Goal: Information Seeking & Learning: Learn about a topic

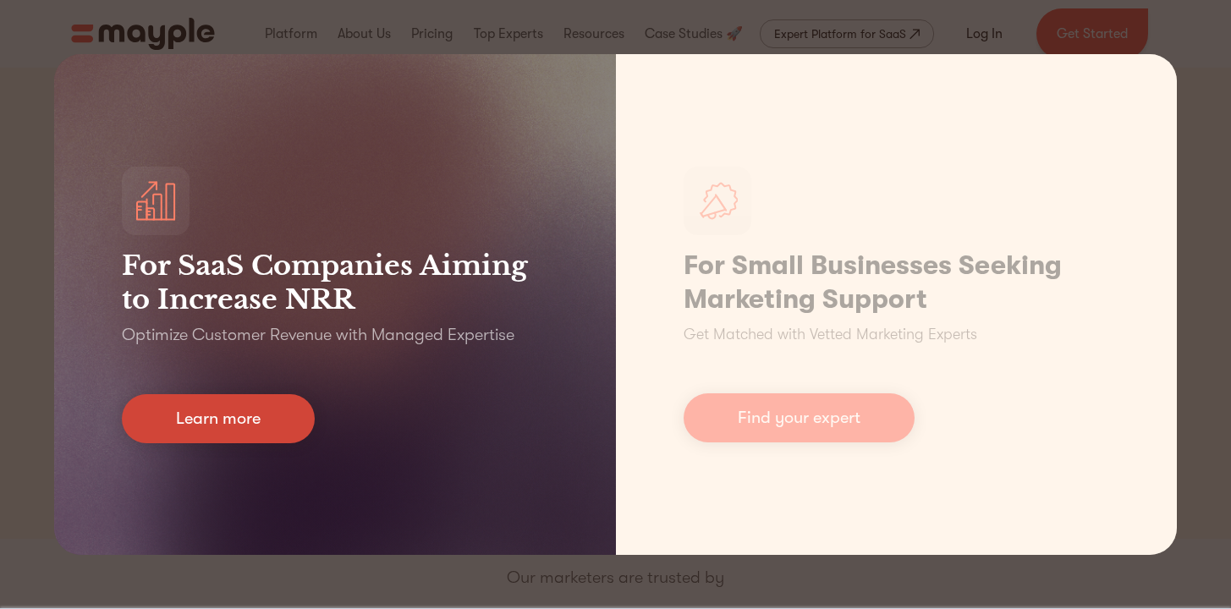
click at [228, 434] on link "Learn more" at bounding box center [218, 418] width 193 height 49
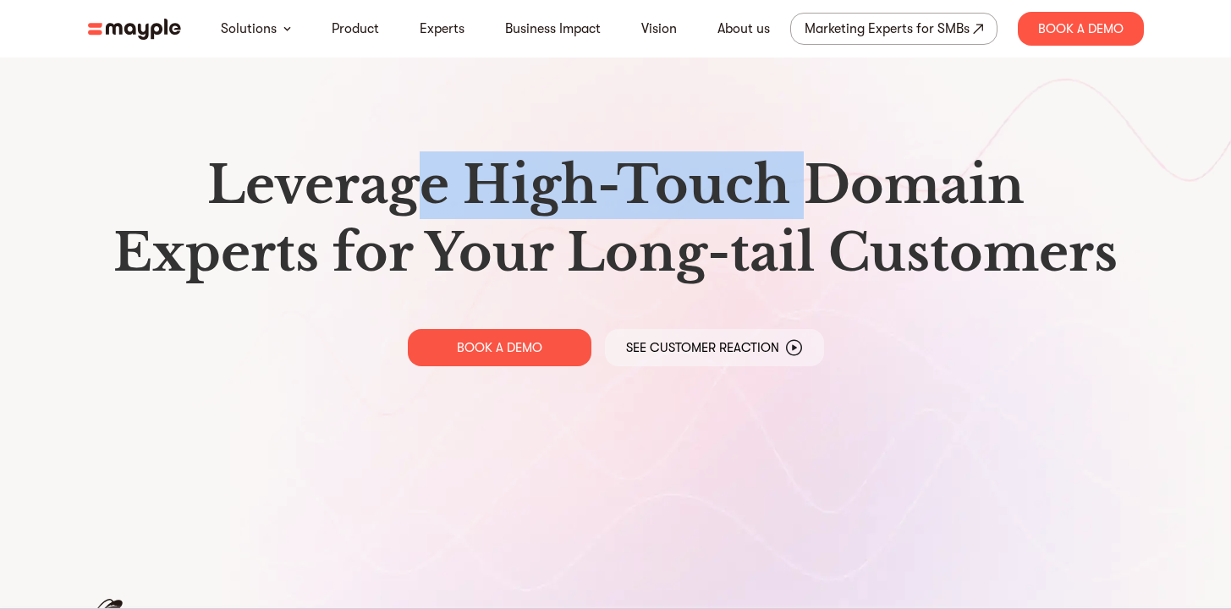
drag, startPoint x: 413, startPoint y: 196, endPoint x: 825, endPoint y: 214, distance: 412.3
click at [825, 214] on h1 "Leverage High-Touch Domain Experts for Your Long-tail Customers" at bounding box center [615, 218] width 1028 height 135
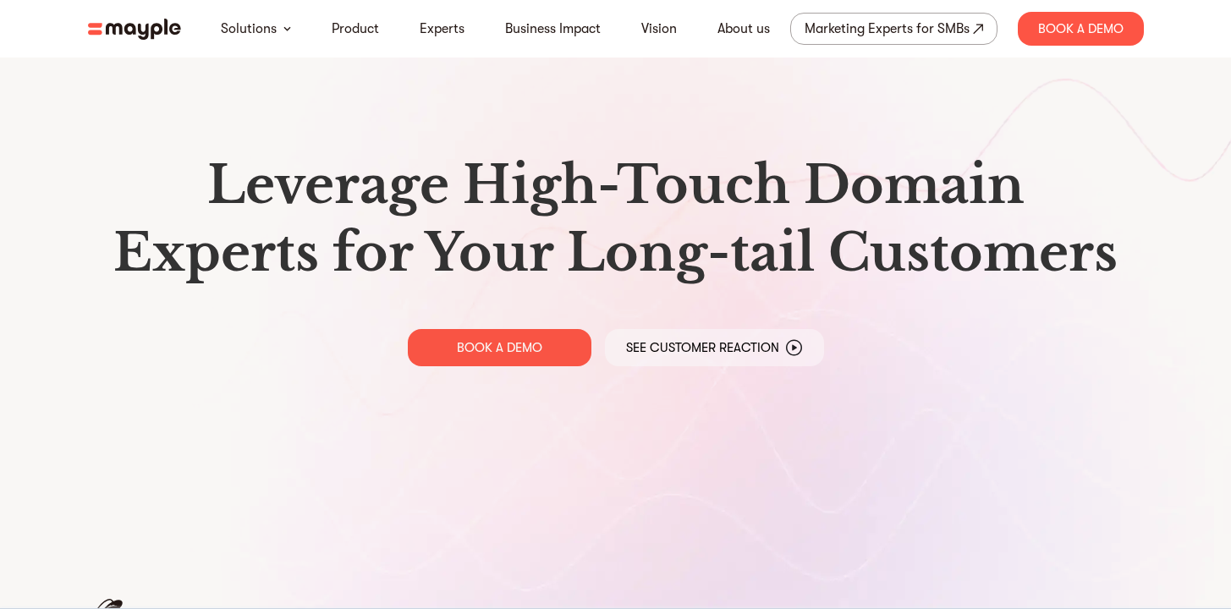
click at [855, 222] on h1 "Leverage High-Touch Domain Experts for Your Long-tail Customers" at bounding box center [615, 218] width 1028 height 135
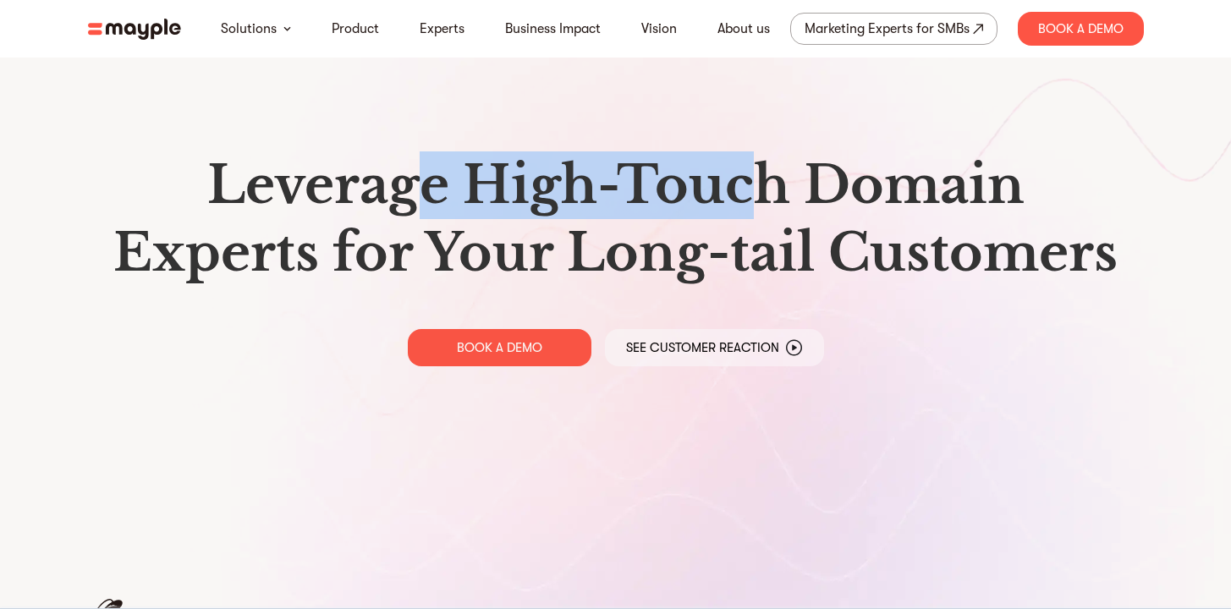
drag, startPoint x: 459, startPoint y: 204, endPoint x: 763, endPoint y: 213, distance: 303.8
click at [763, 213] on h1 "Leverage High-Touch Domain Experts for Your Long-tail Customers" at bounding box center [615, 218] width 1028 height 135
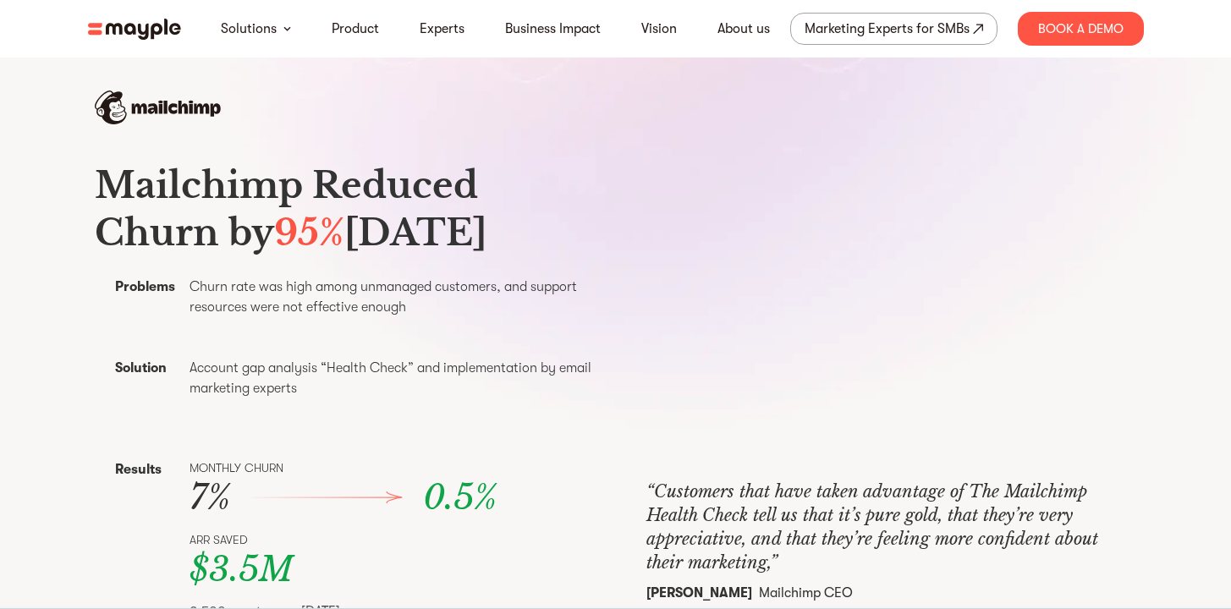
drag, startPoint x: 222, startPoint y: 230, endPoint x: 479, endPoint y: 231, distance: 257.1
click at [479, 231] on h3 "Mailchimp Reduced Churn by 95% Within Six Months" at bounding box center [350, 209] width 511 height 95
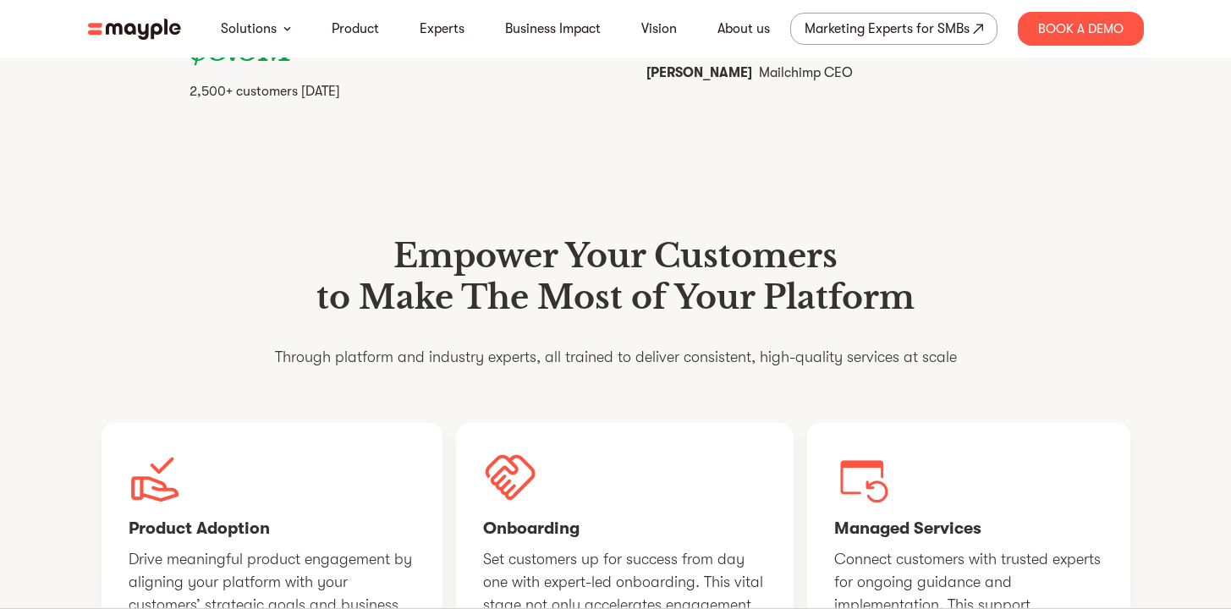
scroll to position [1030, 0]
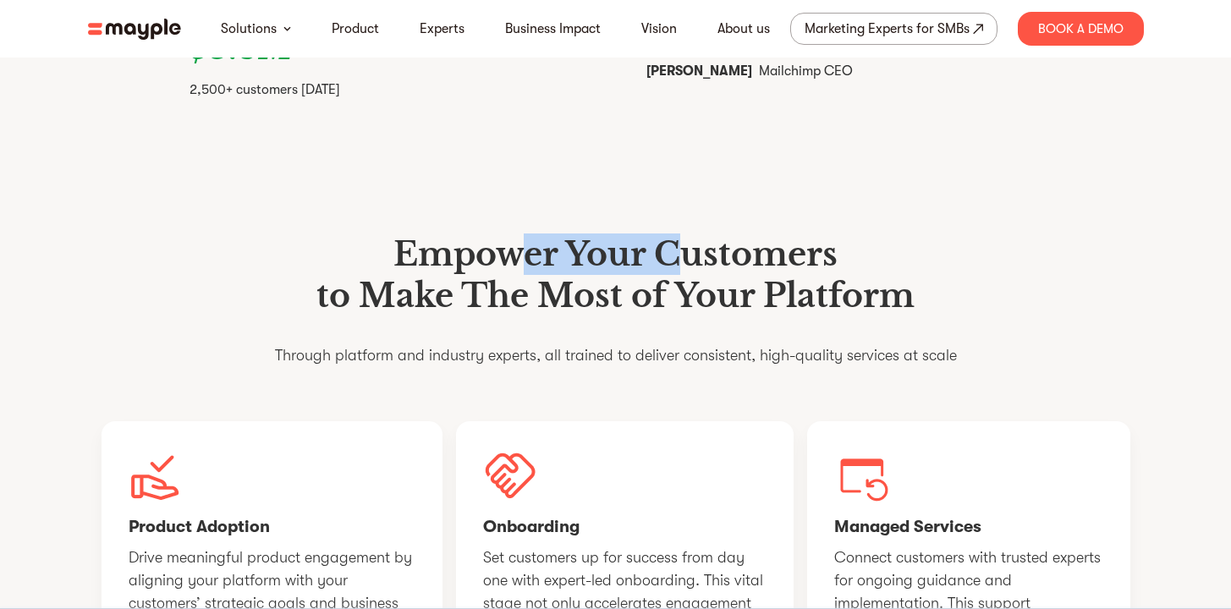
drag, startPoint x: 519, startPoint y: 288, endPoint x: 692, endPoint y: 305, distance: 173.5
click at [692, 305] on h1 "Empower Your Customers to Make The Most of Your Platform" at bounding box center [616, 275] width 682 height 84
click at [694, 307] on h1 "Empower Your Customers to Make The Most of Your Platform" at bounding box center [616, 275] width 682 height 84
drag, startPoint x: 563, startPoint y: 288, endPoint x: 722, endPoint y: 312, distance: 160.8
click at [713, 311] on h1 "Empower Your Customers to Make The Most of Your Platform" at bounding box center [616, 275] width 682 height 84
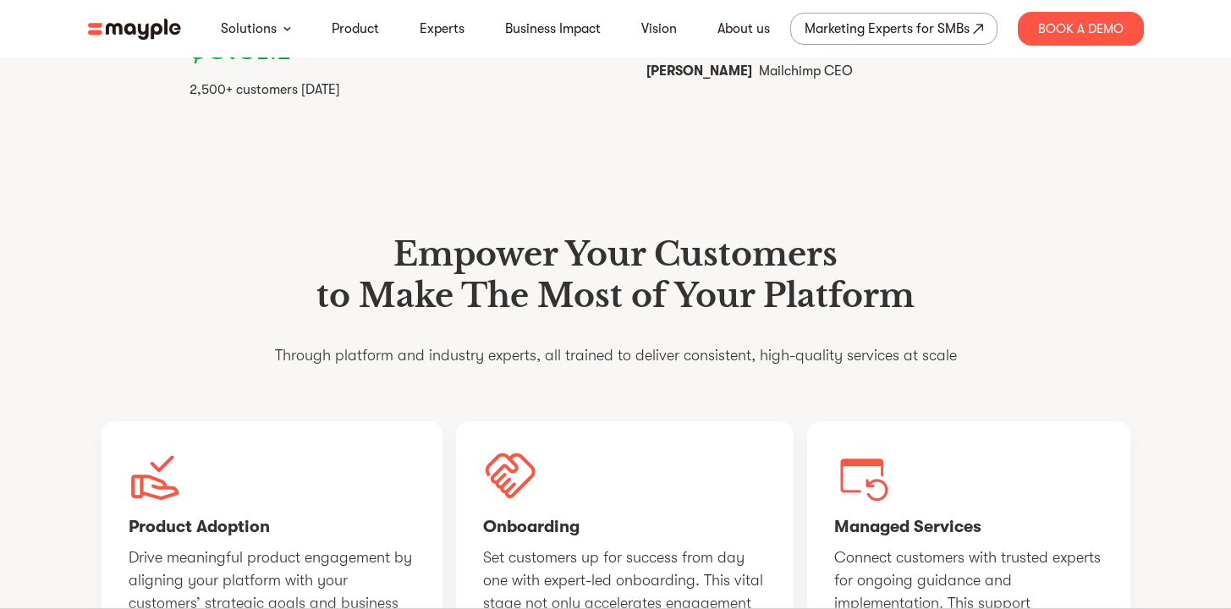
click at [740, 312] on h1 "Empower Your Customers to Make The Most of Your Platform" at bounding box center [616, 275] width 682 height 84
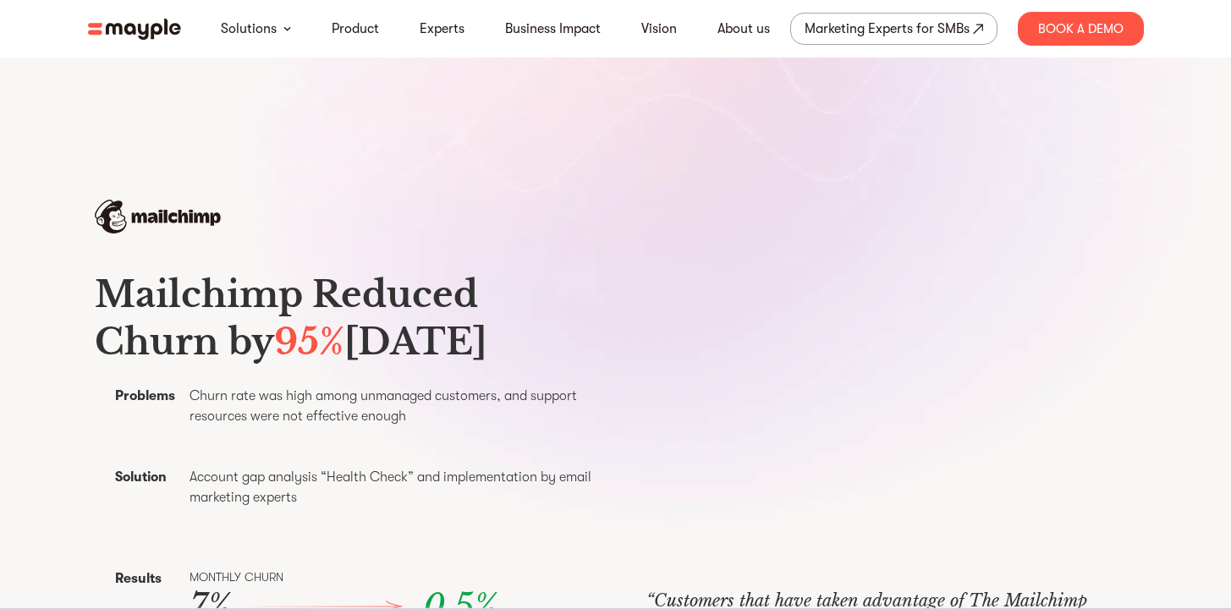
scroll to position [0, 0]
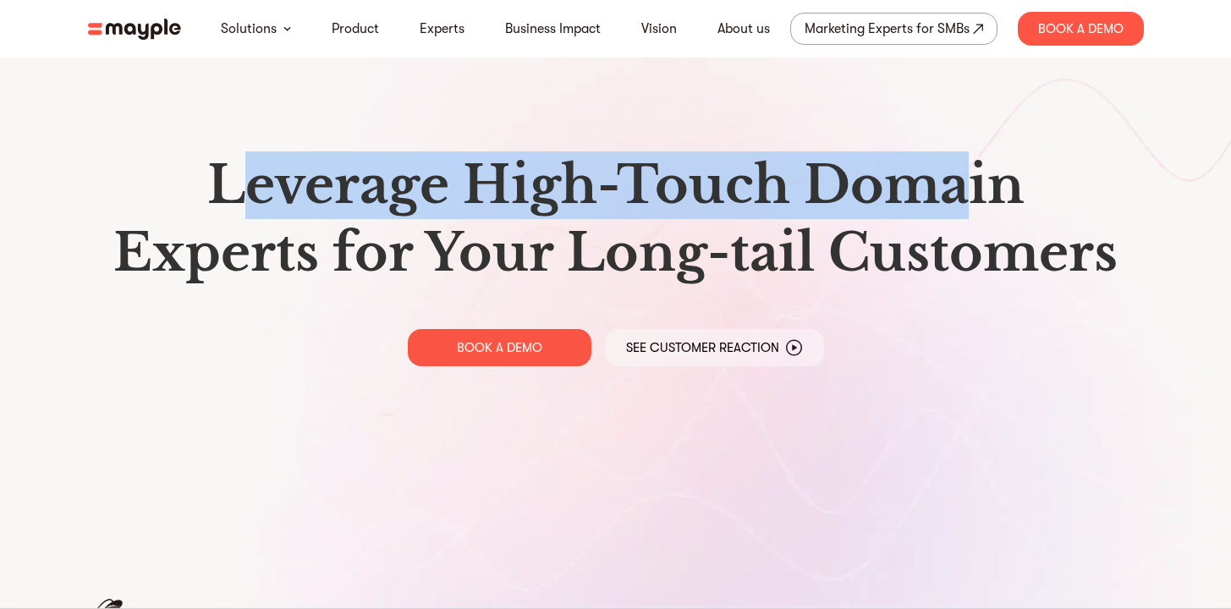
drag, startPoint x: 237, startPoint y: 174, endPoint x: 968, endPoint y: 185, distance: 731.7
click at [968, 185] on h1 "Leverage High-Touch Domain Experts for Your Long-tail Customers" at bounding box center [615, 218] width 1028 height 135
click at [969, 185] on h1 "Leverage High-Touch Domain Experts for Your Long-tail Customers" at bounding box center [615, 218] width 1028 height 135
drag, startPoint x: 244, startPoint y: 188, endPoint x: 980, endPoint y: 211, distance: 736.2
click at [980, 211] on h1 "Leverage High-Touch Domain Experts for Your Long-tail Customers" at bounding box center [615, 218] width 1028 height 135
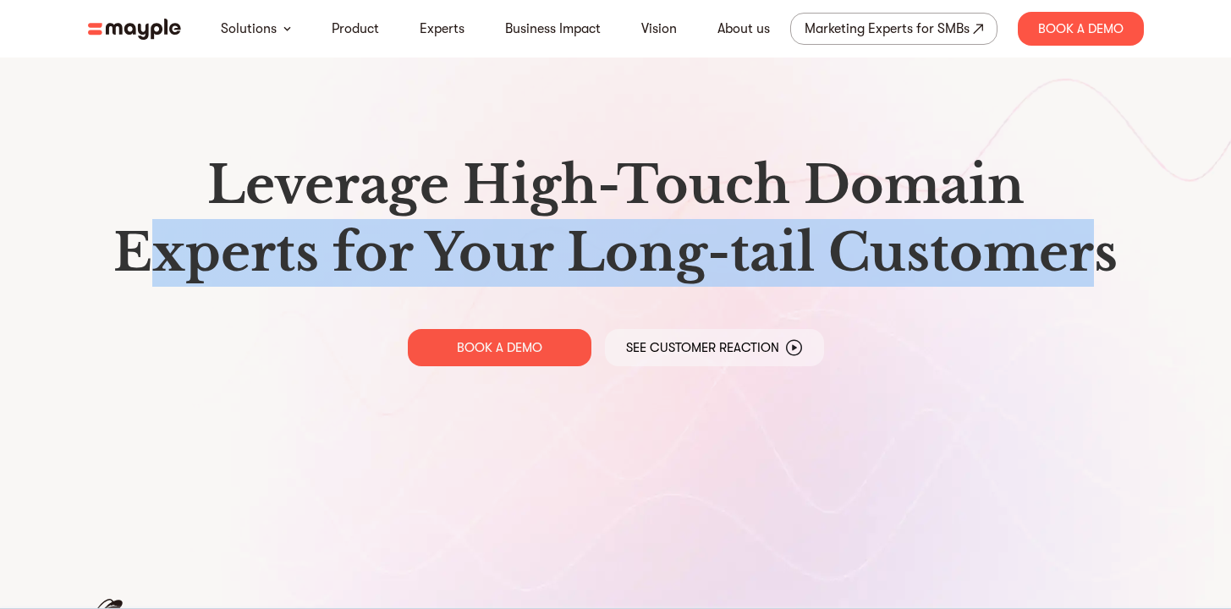
drag, startPoint x: 151, startPoint y: 250, endPoint x: 1098, endPoint y: 257, distance: 947.3
click at [1098, 257] on h1 "Leverage High-Touch Domain Experts for Your Long-tail Customers" at bounding box center [615, 218] width 1028 height 135
click at [557, 254] on h1 "Leverage High-Touch Domain Experts for Your Long-tail Customers" at bounding box center [615, 218] width 1028 height 135
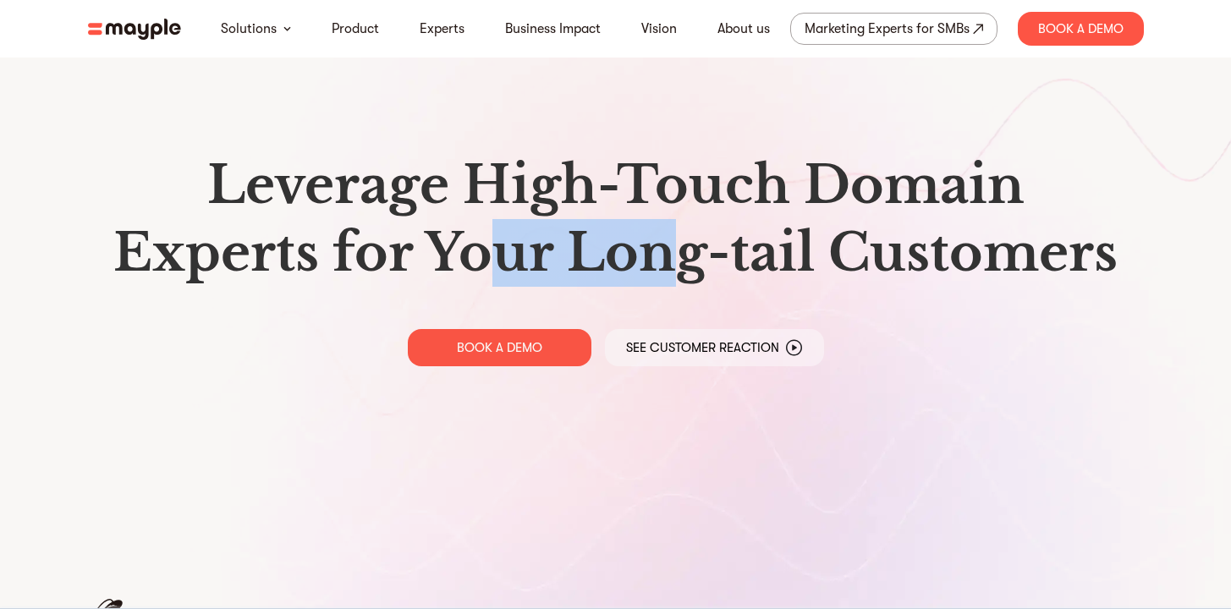
drag, startPoint x: 499, startPoint y: 259, endPoint x: 669, endPoint y: 265, distance: 170.1
click at [669, 265] on h1 "Leverage High-Touch Domain Experts for Your Long-tail Customers" at bounding box center [615, 218] width 1028 height 135
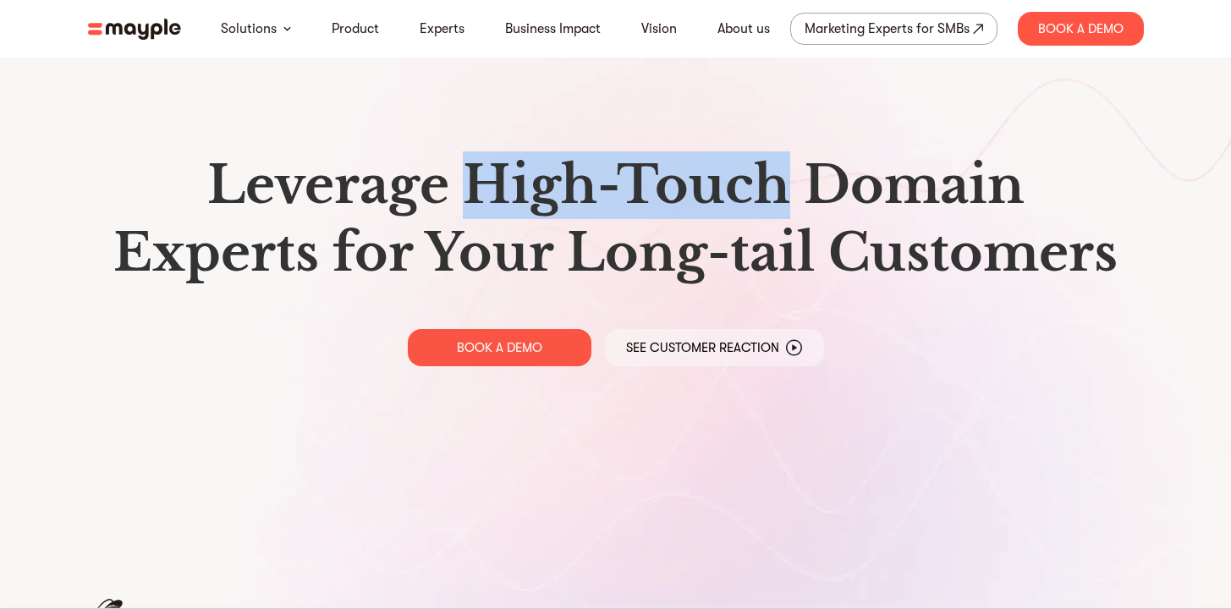
drag, startPoint x: 477, startPoint y: 168, endPoint x: 791, endPoint y: 188, distance: 314.4
click at [791, 188] on h1 "Leverage High-Touch Domain Experts for Your Long-tail Customers" at bounding box center [615, 218] width 1028 height 135
